Goal: Navigation & Orientation: Find specific page/section

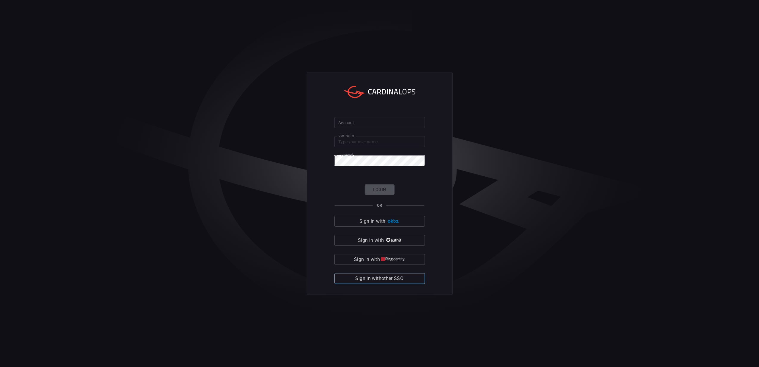
type input "pratibha.hottigimath"
click at [381, 280] on span "Sign in with other SSO" at bounding box center [380, 278] width 48 height 8
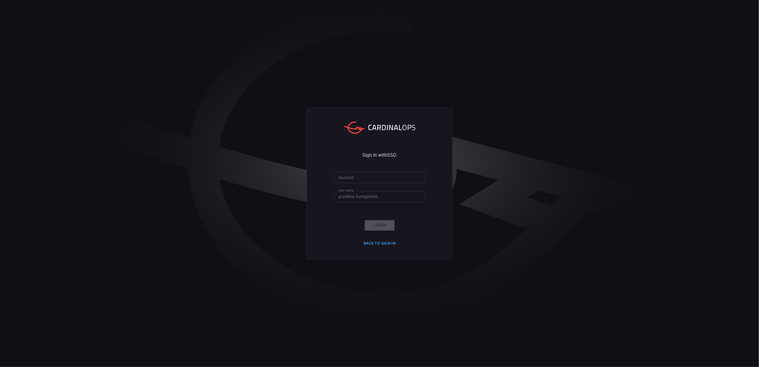
click at [360, 176] on input "Account" at bounding box center [379, 177] width 91 height 11
type input "bakerhughes"
click at [385, 224] on button "Login" at bounding box center [380, 225] width 30 height 10
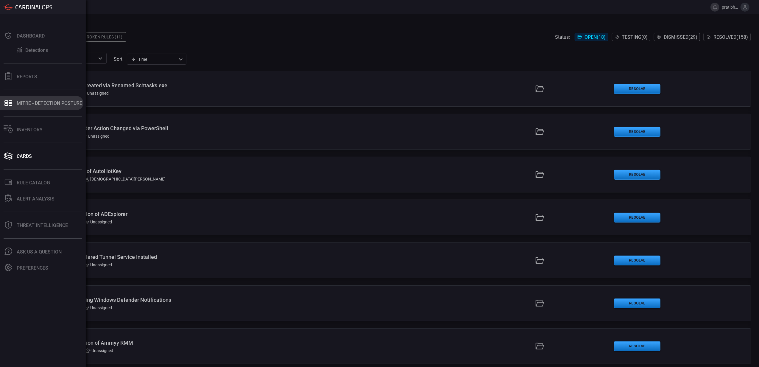
click at [46, 102] on div "MITRE - Detection Posture" at bounding box center [50, 103] width 66 height 6
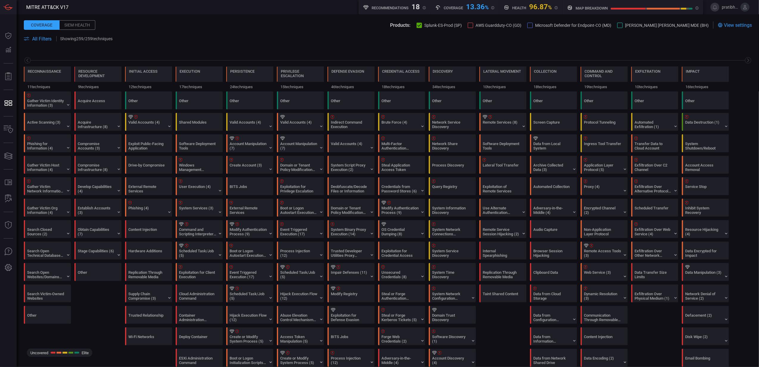
click at [473, 25] on div at bounding box center [470, 25] width 5 height 5
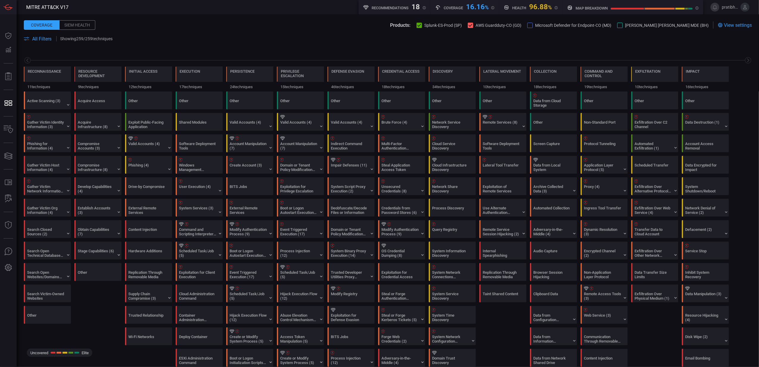
click at [559, 24] on div "Products: Splunk-ES-Prod (SP) AWS Guardduty-CO (GD) Microsoft Defender for Endp…" at bounding box center [549, 24] width 319 height 7
click at [533, 24] on div at bounding box center [529, 25] width 5 height 5
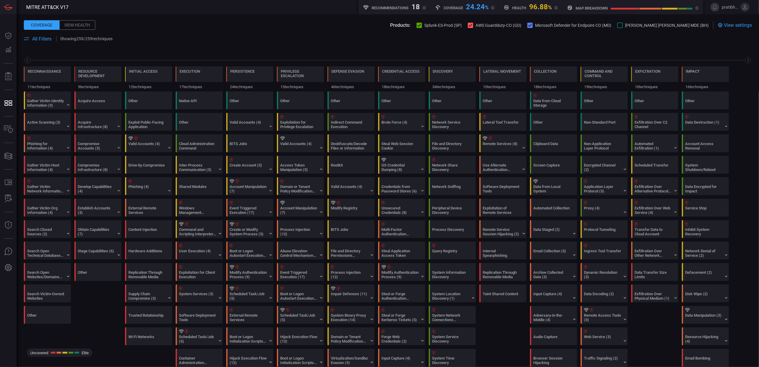
click at [623, 25] on div at bounding box center [619, 25] width 5 height 5
click at [733, 22] on span "View settings" at bounding box center [738, 25] width 28 height 6
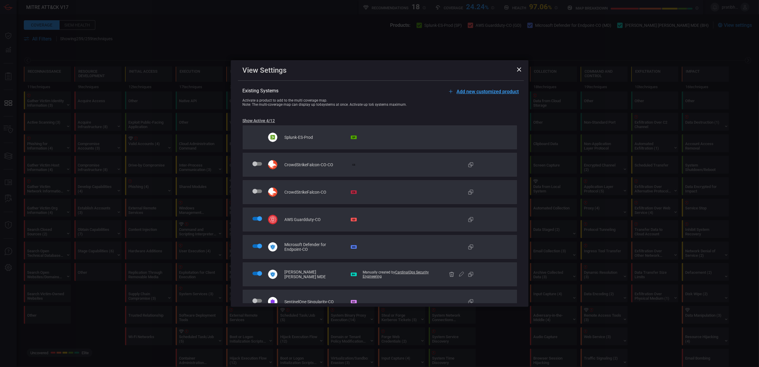
click at [521, 68] on icon at bounding box center [519, 69] width 4 height 4
